Goal: Task Accomplishment & Management: Complete application form

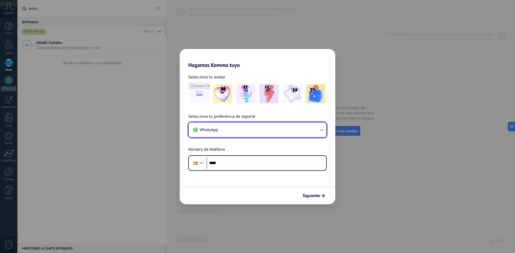
click at [245, 134] on button "WhatsApp" at bounding box center [257, 130] width 137 height 14
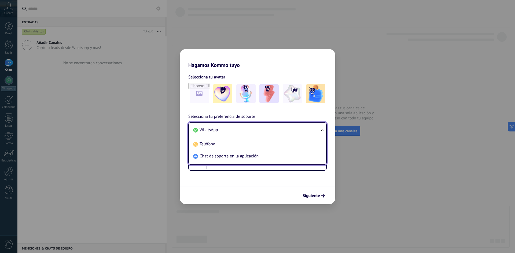
click at [262, 116] on div "Selecciona tu preferencia de soporte WhatsApp WhatsApp Teléfono Chat de soporte…" at bounding box center [258, 142] width 156 height 58
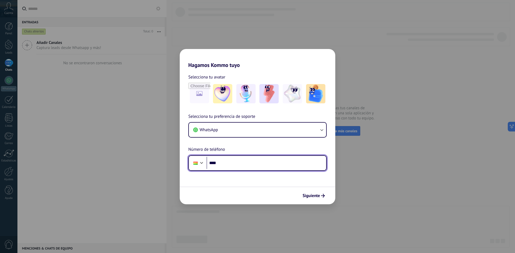
click at [244, 163] on input "****" at bounding box center [267, 163] width 120 height 12
type input "**********"
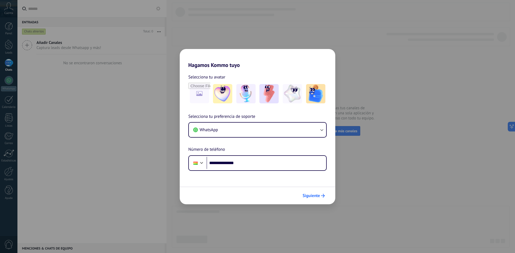
click at [308, 196] on span "Siguiente" at bounding box center [311, 196] width 17 height 4
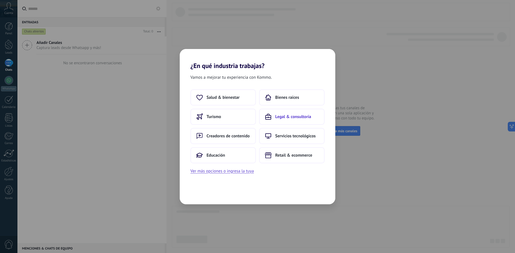
click at [280, 118] on span "Legal & consultoría" at bounding box center [293, 116] width 36 height 5
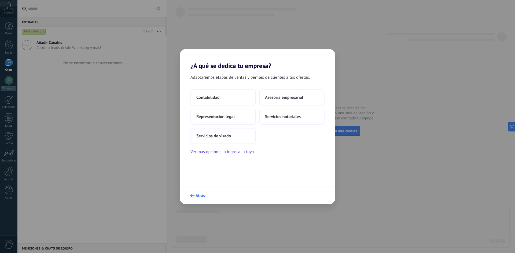
click at [201, 195] on span "Atrás" at bounding box center [200, 196] width 9 height 4
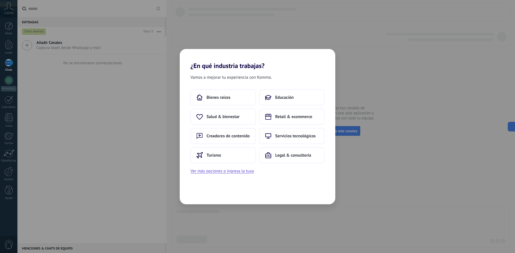
click at [117, 95] on div "¿En qué industria trabajas? Vamos a mejorar tu experiencia con Kommo. Bienes ra…" at bounding box center [257, 126] width 515 height 253
click at [71, 87] on div "¿En qué industria trabajas? Vamos a mejorar tu experiencia con Kommo. Bienes ra…" at bounding box center [257, 126] width 515 height 253
click at [148, 211] on div "¿En qué industria trabajas? Vamos a mejorar tu experiencia con Kommo. Bienes ra…" at bounding box center [257, 126] width 515 height 253
click at [362, 109] on div "¿En qué industria trabajas? Vamos a mejorar tu experiencia con Kommo. Bienes ra…" at bounding box center [257, 126] width 515 height 253
click at [281, 93] on button "Educación" at bounding box center [291, 98] width 65 height 16
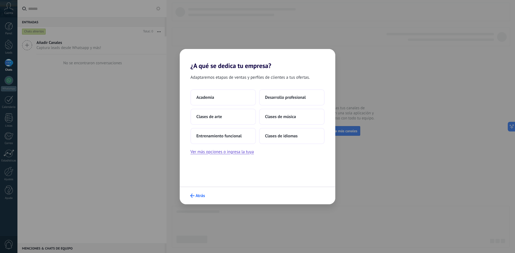
click at [195, 196] on span "Atrás" at bounding box center [197, 196] width 15 height 4
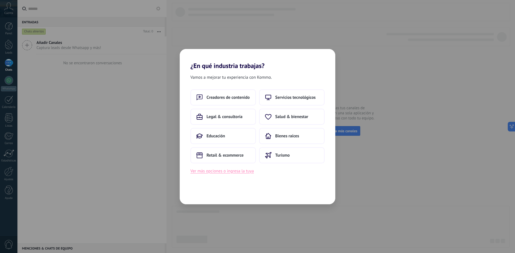
click at [195, 171] on button "Ver más opciones o ingresa la tuya" at bounding box center [221, 171] width 63 height 7
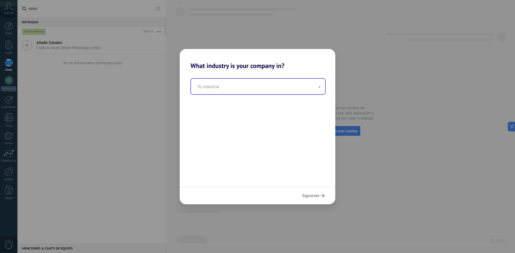
click at [220, 88] on input "text" at bounding box center [258, 87] width 134 height 16
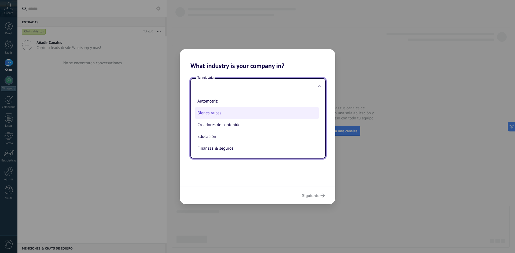
click at [217, 114] on li "Bienes raíces" at bounding box center [256, 113] width 123 height 12
type input "**********"
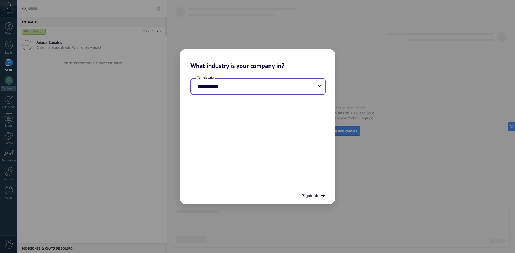
click at [217, 88] on input "**********" at bounding box center [258, 87] width 134 height 16
click at [323, 85] on input "**********" at bounding box center [258, 87] width 134 height 16
click at [318, 87] on input "**********" at bounding box center [258, 87] width 134 height 16
click at [319, 86] on use at bounding box center [319, 86] width 2 height 2
click at [109, 100] on div "What industry is your company in? Tu industria Por favor, ingresa entre 2 y 50 …" at bounding box center [257, 126] width 515 height 253
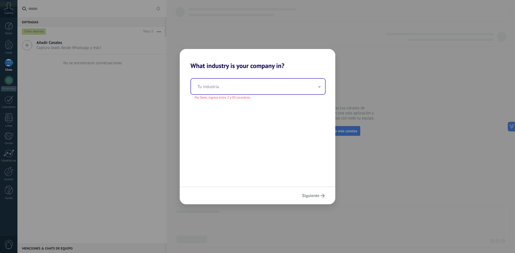
click at [352, 126] on div "What industry is your company in? Tu industria Por favor, ingresa entre 2 y 50 …" at bounding box center [257, 126] width 515 height 253
click at [130, 1] on div "What industry is your company in? Tu industria Por favor, ingresa entre 2 y 50 …" at bounding box center [257, 126] width 515 height 253
click at [245, 83] on input "text" at bounding box center [258, 87] width 134 height 16
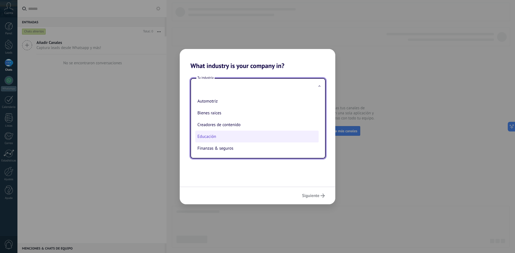
click at [245, 138] on li "Educación" at bounding box center [256, 137] width 123 height 12
type input "*********"
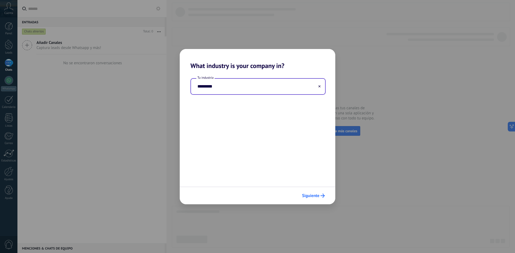
click at [323, 195] on icon "submit" at bounding box center [322, 196] width 4 height 4
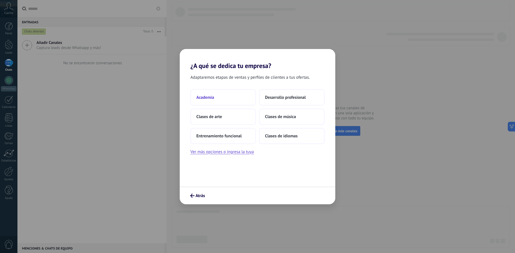
click at [202, 98] on span "Academia" at bounding box center [205, 97] width 18 height 5
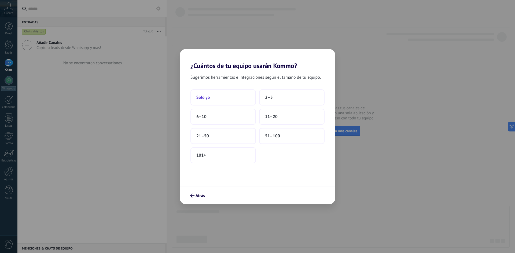
click at [224, 96] on button "Solo yo" at bounding box center [222, 98] width 65 height 16
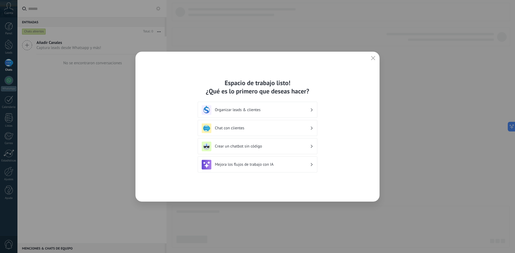
click at [258, 111] on h3 "Organizar leads & clientes" at bounding box center [262, 110] width 95 height 5
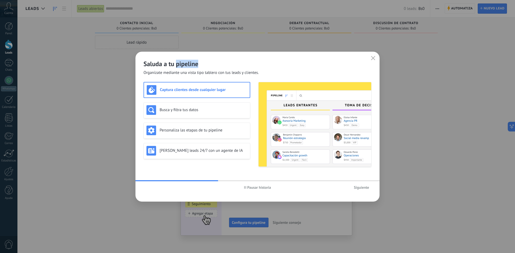
drag, startPoint x: 176, startPoint y: 63, endPoint x: 204, endPoint y: 62, distance: 27.9
click at [204, 62] on h2 "Saluda a tu pipeline" at bounding box center [257, 64] width 228 height 8
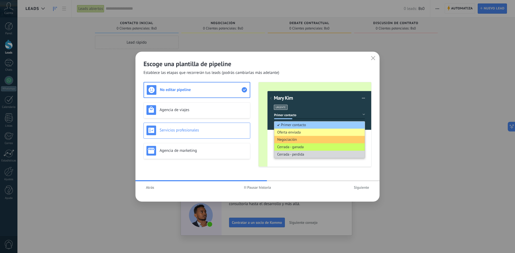
click at [187, 133] on h3 "Servicios profesionales" at bounding box center [204, 130] width 88 height 5
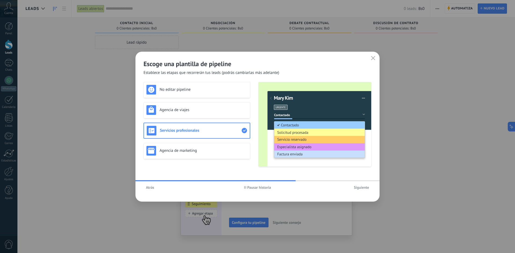
click at [361, 188] on span "Siguiente" at bounding box center [361, 188] width 15 height 4
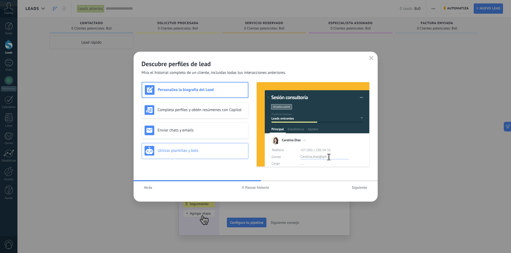
click at [218, 155] on div "Utilizar plantillas y bots" at bounding box center [195, 151] width 101 height 10
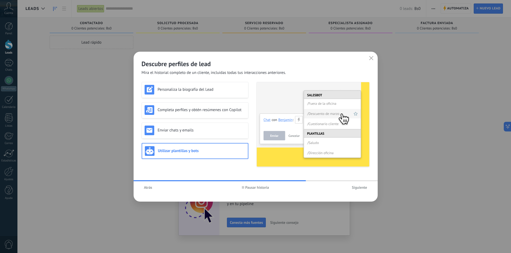
click at [357, 190] on span "Siguiente" at bounding box center [359, 188] width 15 height 4
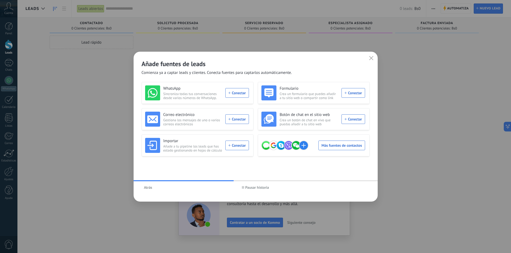
click at [369, 58] on icon "button" at bounding box center [371, 58] width 4 height 4
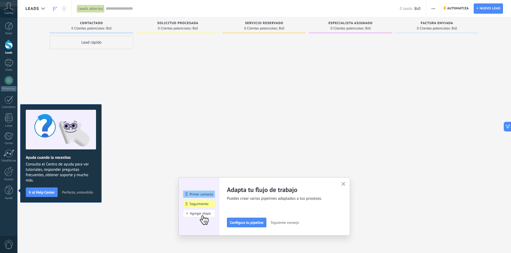
click at [95, 45] on div "Lead rápido" at bounding box center [92, 42] width 84 height 13
type input "****"
click at [91, 54] on input "numeric" at bounding box center [91, 55] width 78 height 8
type input "***"
click at [108, 78] on input "text" at bounding box center [91, 75] width 78 height 8
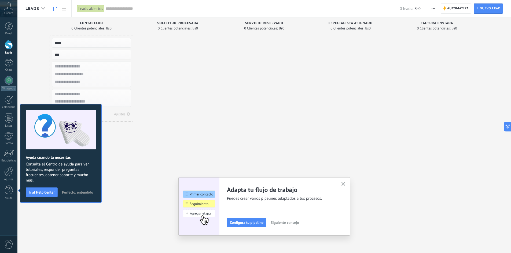
click at [107, 70] on input "text" at bounding box center [91, 67] width 78 height 8
type input "****"
click at [91, 192] on span "Perfecto, entendido" at bounding box center [77, 193] width 31 height 4
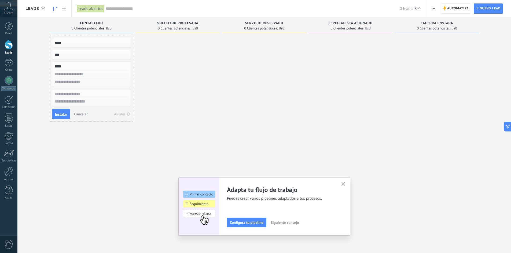
click at [73, 76] on input "text" at bounding box center [91, 75] width 78 height 8
type input "********"
click at [62, 115] on span "Instalar" at bounding box center [61, 115] width 12 height 4
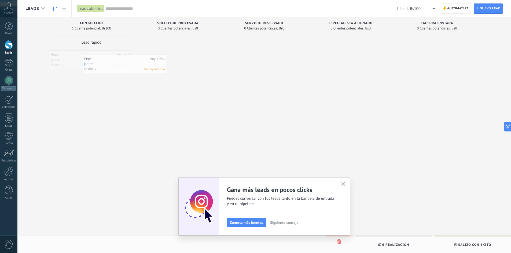
drag, startPoint x: 98, startPoint y: 60, endPoint x: 106, endPoint y: 61, distance: 7.9
drag, startPoint x: 83, startPoint y: 65, endPoint x: 274, endPoint y: 51, distance: 191.4
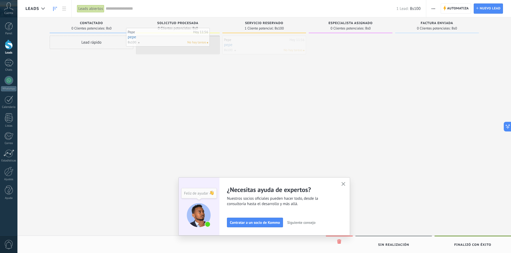
drag, startPoint x: 255, startPoint y: 47, endPoint x: 152, endPoint y: 35, distance: 104.5
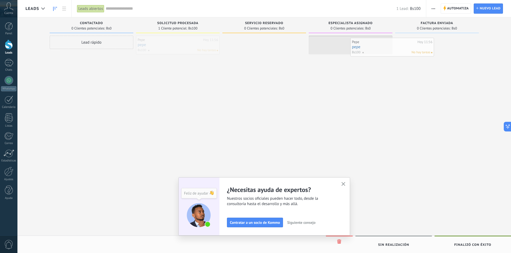
drag, startPoint x: 162, startPoint y: 47, endPoint x: 352, endPoint y: 47, distance: 190.7
drag, startPoint x: 348, startPoint y: 43, endPoint x: 447, endPoint y: 43, distance: 99.0
drag, startPoint x: 444, startPoint y: 43, endPoint x: 194, endPoint y: 43, distance: 250.5
drag, startPoint x: 188, startPoint y: 43, endPoint x: 259, endPoint y: 44, distance: 71.4
drag, startPoint x: 255, startPoint y: 45, endPoint x: 79, endPoint y: 62, distance: 177.5
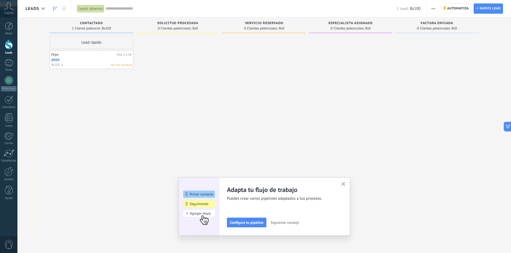
click at [345, 184] on use "button" at bounding box center [343, 184] width 4 height 4
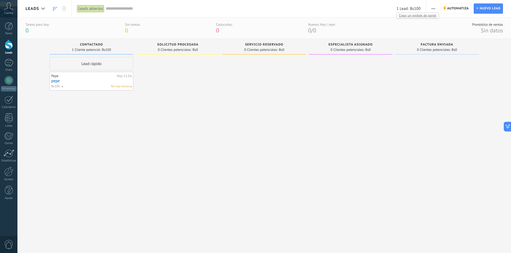
drag, startPoint x: 422, startPoint y: 8, endPoint x: 385, endPoint y: 8, distance: 37.5
click at [385, 8] on div "Leads abiertos Aplicar 1 Lead: Bs100 Leads abiertos Mis leads Leads ganados Lea…" at bounding box center [248, 8] width 355 height 17
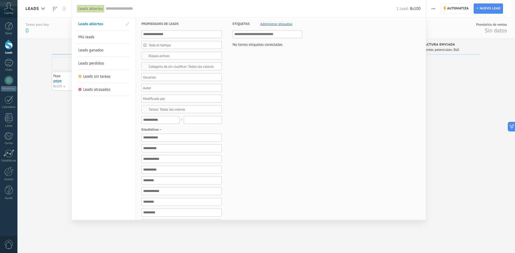
click at [443, 75] on div at bounding box center [257, 126] width 515 height 253
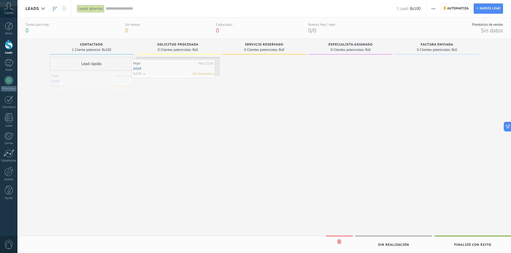
drag, startPoint x: 116, startPoint y: 84, endPoint x: 200, endPoint y: 71, distance: 85.2
click at [200, 71] on span "No hay tareas" at bounding box center [206, 71] width 19 height 5
click at [202, 67] on link "pepe" at bounding box center [178, 66] width 80 height 5
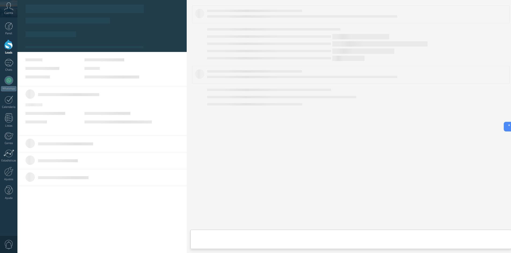
click at [179, 67] on div at bounding box center [101, 68] width 153 height 20
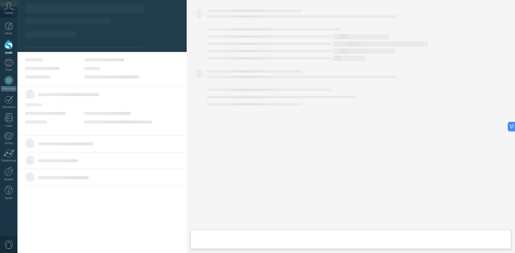
click at [202, 67] on div at bounding box center [351, 75] width 318 height 18
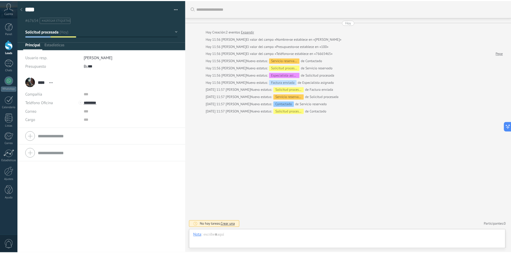
scroll to position [8, 0]
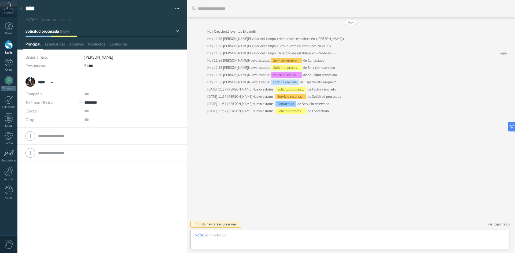
click at [53, 135] on form "Compañía Teléfono Oficina Ofic. directo Celular Fax Casa Otro Teléfono Oficina …" at bounding box center [101, 136] width 153 height 13
click at [254, 234] on div at bounding box center [350, 241] width 310 height 16
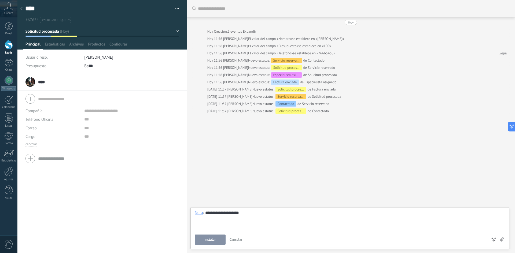
click at [214, 239] on span "Instalar" at bounding box center [209, 240] width 11 height 4
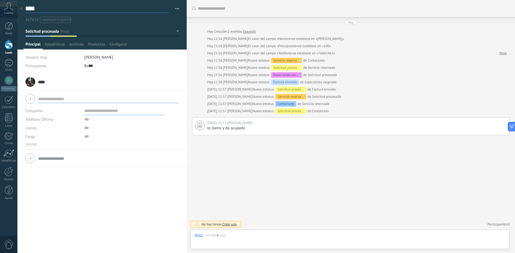
click at [145, 9] on textarea "****" at bounding box center [97, 9] width 144 height 8
click at [172, 27] on div "**** [PERSON_NAME] Guardar y crear Imprimir Administrar etiquetas Exportar a ex…" at bounding box center [101, 21] width 169 height 42
click at [175, 31] on button "Solicitud procesada" at bounding box center [101, 32] width 153 height 10
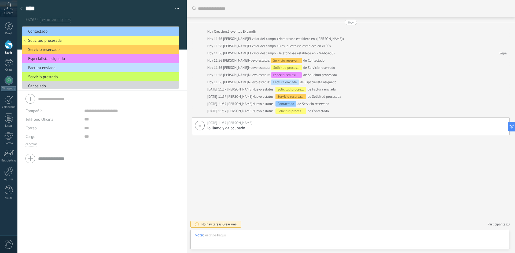
click at [172, 9] on button "button" at bounding box center [175, 9] width 8 height 8
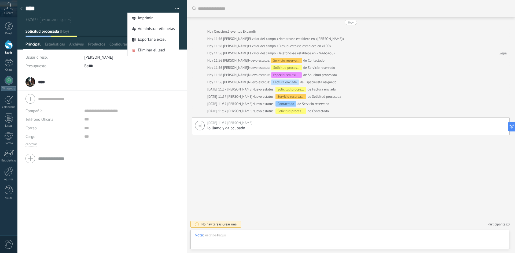
click at [172, 9] on button "button" at bounding box center [175, 9] width 8 height 8
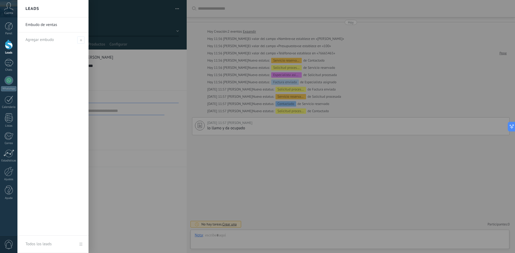
click at [330, 172] on div at bounding box center [274, 126] width 515 height 253
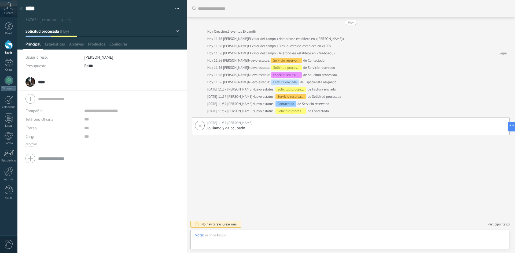
click at [175, 31] on button "Solicitud procesada" at bounding box center [101, 32] width 153 height 10
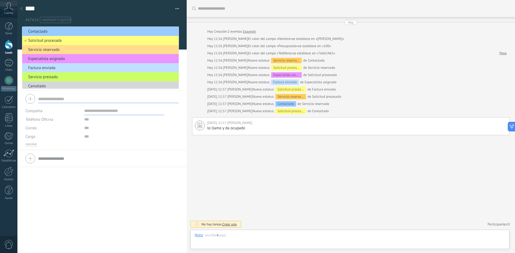
click at [46, 47] on li "Servicio reservado" at bounding box center [100, 49] width 156 height 9
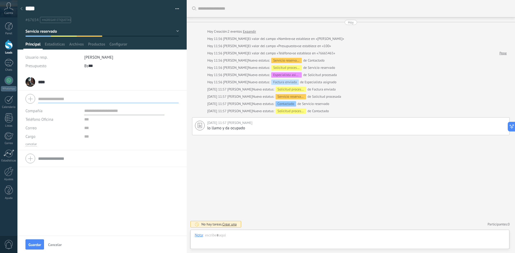
click at [175, 8] on button "button" at bounding box center [175, 9] width 8 height 8
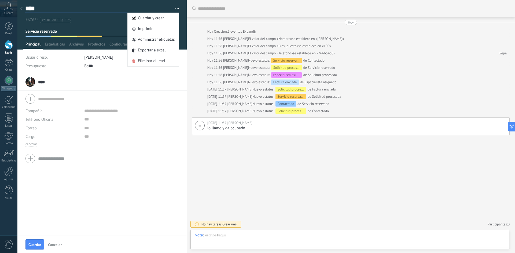
click at [95, 5] on textarea "****" at bounding box center [97, 9] width 144 height 8
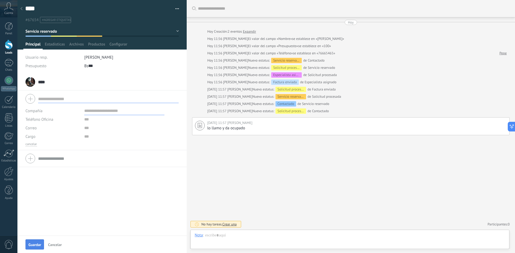
click at [33, 244] on span "Guardar" at bounding box center [34, 245] width 13 height 4
click at [35, 243] on div "**** [PERSON_NAME] **** [PERSON_NAME] Abrir detalle Copie el nombre Desatar" at bounding box center [101, 164] width 169 height 180
click at [176, 48] on div "Principal Estadísticas Archivos Productos Configurar" at bounding box center [102, 46] width 158 height 8
click at [22, 7] on div at bounding box center [22, 9] width 8 height 10
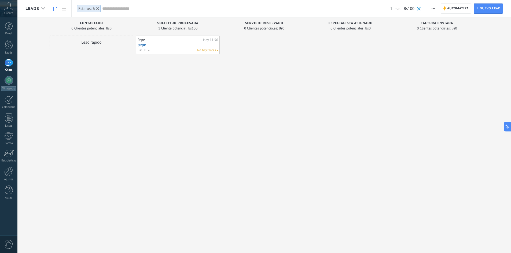
drag, startPoint x: 169, startPoint y: 47, endPoint x: 265, endPoint y: 45, distance: 96.3
click at [265, 45] on div "Lamentablemente, no hay leads con estos parámetros. Mostrar todo Leads Entrante…" at bounding box center [267, 118] width 485 height 202
drag, startPoint x: 196, startPoint y: 41, endPoint x: 281, endPoint y: 54, distance: 86.3
click at [281, 56] on div "Lamentablemente, no hay leads con estos parámetros. Mostrar todo Leads Entrante…" at bounding box center [267, 118] width 485 height 202
drag, startPoint x: 165, startPoint y: 51, endPoint x: 88, endPoint y: 56, distance: 77.1
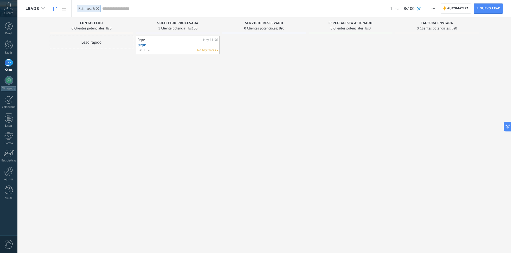
click at [125, 84] on div "Lamentablemente, no hay leads con estos parámetros. Mostrar todo Leads Entrante…" at bounding box center [267, 118] width 485 height 202
click at [113, 38] on div "Lead rápido" at bounding box center [92, 42] width 84 height 13
click at [98, 46] on div "Lead rápido" at bounding box center [92, 42] width 84 height 13
click at [479, 11] on link "Lead Nuevo lead" at bounding box center [488, 8] width 29 height 10
click at [7, 151] on div at bounding box center [8, 154] width 11 height 8
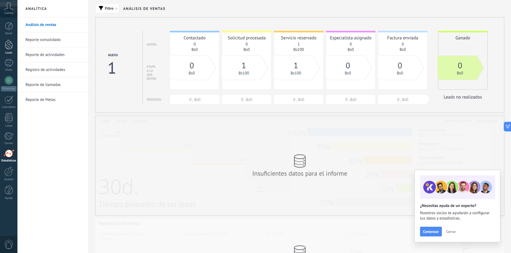
click at [9, 45] on div at bounding box center [9, 45] width 8 height 10
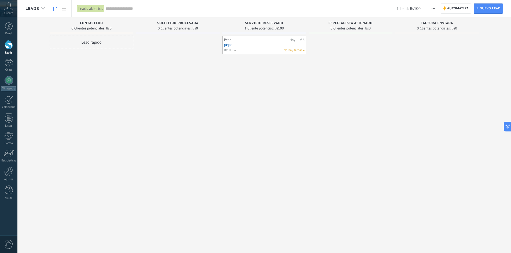
click at [73, 42] on div "Lead rápido" at bounding box center [92, 42] width 84 height 13
type input "********"
click at [101, 67] on input "text" at bounding box center [91, 67] width 78 height 8
type input "********"
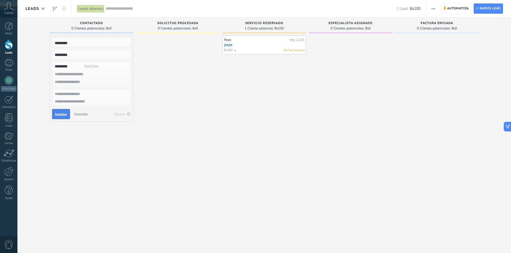
click at [61, 115] on span "Instalar" at bounding box center [61, 115] width 12 height 4
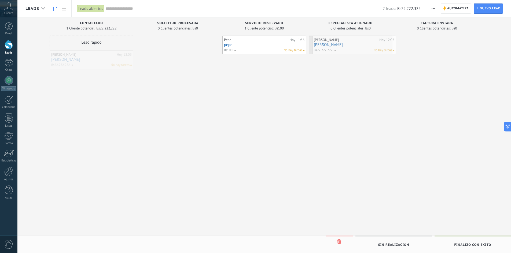
drag, startPoint x: 82, startPoint y: 58, endPoint x: 344, endPoint y: 44, distance: 263.0
click at [9, 27] on div at bounding box center [9, 26] width 8 height 8
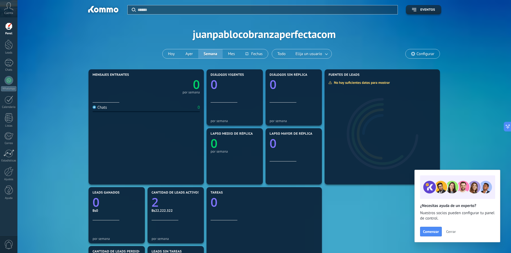
click at [8, 5] on icon at bounding box center [8, 6] width 9 height 8
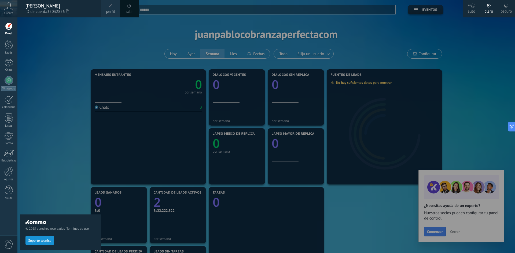
click at [53, 47] on div "© 2025 derechos reservados | Términos de uso Soporte técnico" at bounding box center [60, 135] width 81 height 236
